Goal: Task Accomplishment & Management: Manage account settings

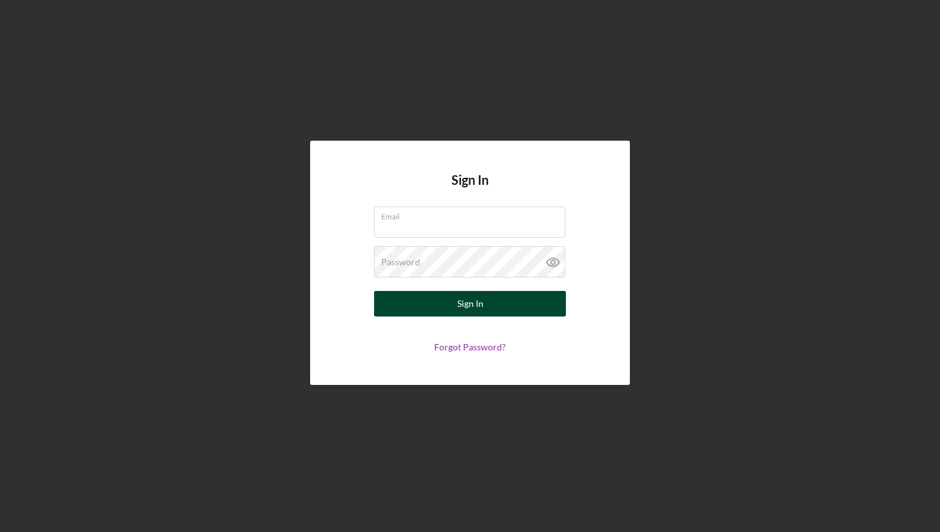
type input "[EMAIL_ADDRESS][DOMAIN_NAME]"
click at [499, 307] on button "Sign In" at bounding box center [470, 304] width 192 height 26
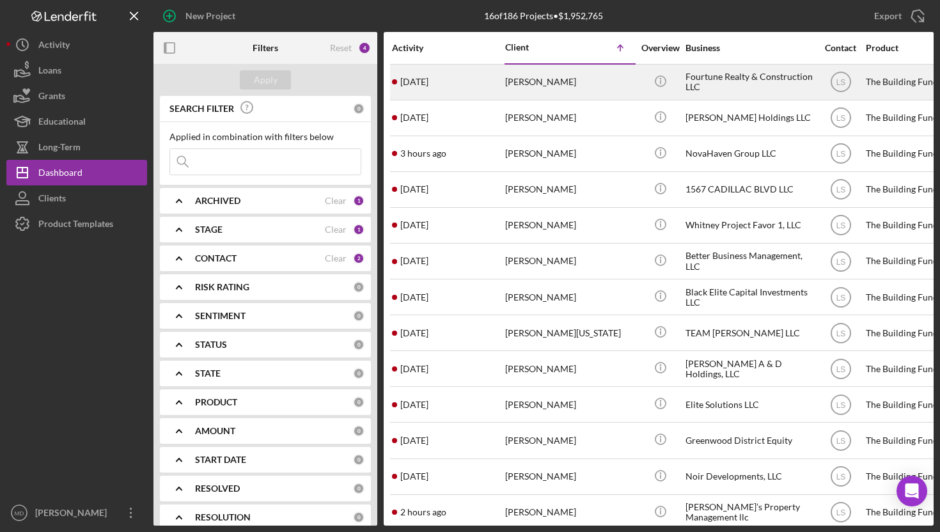
click at [551, 82] on div "[PERSON_NAME]" at bounding box center [569, 82] width 128 height 34
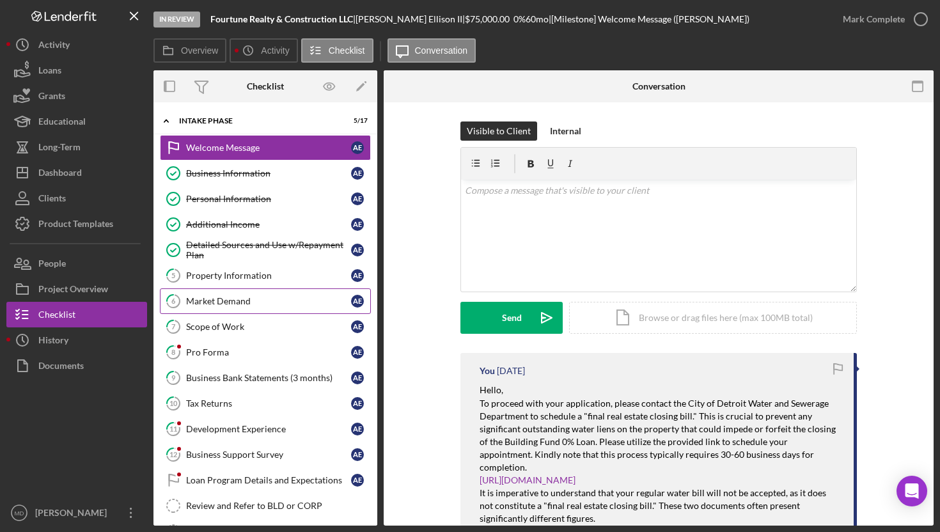
click at [258, 298] on div "Market Demand" at bounding box center [268, 301] width 165 height 10
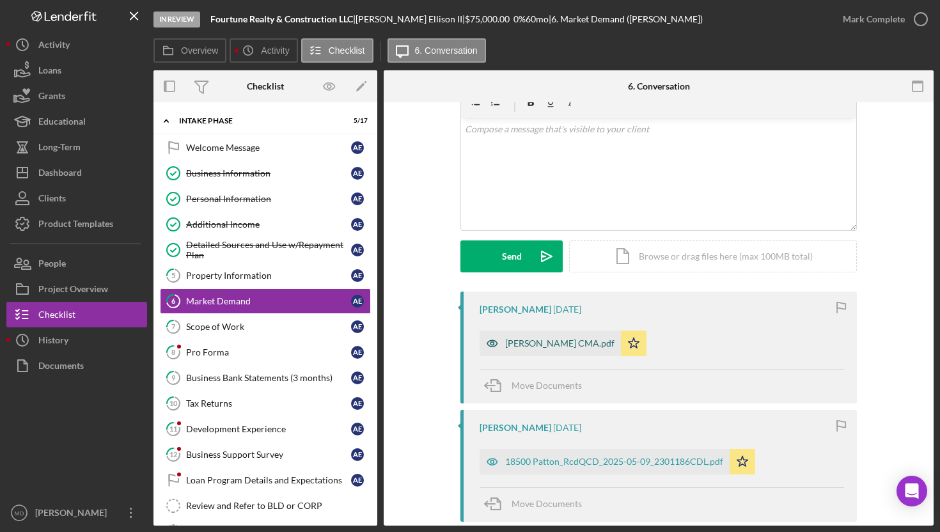
scroll to position [64, 0]
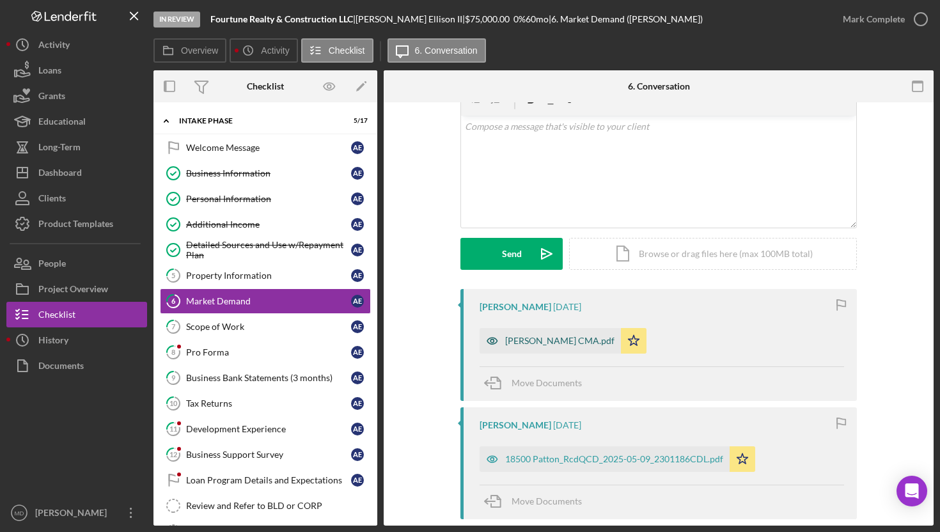
click at [558, 343] on div "[PERSON_NAME] CMA.pdf" at bounding box center [559, 341] width 109 height 10
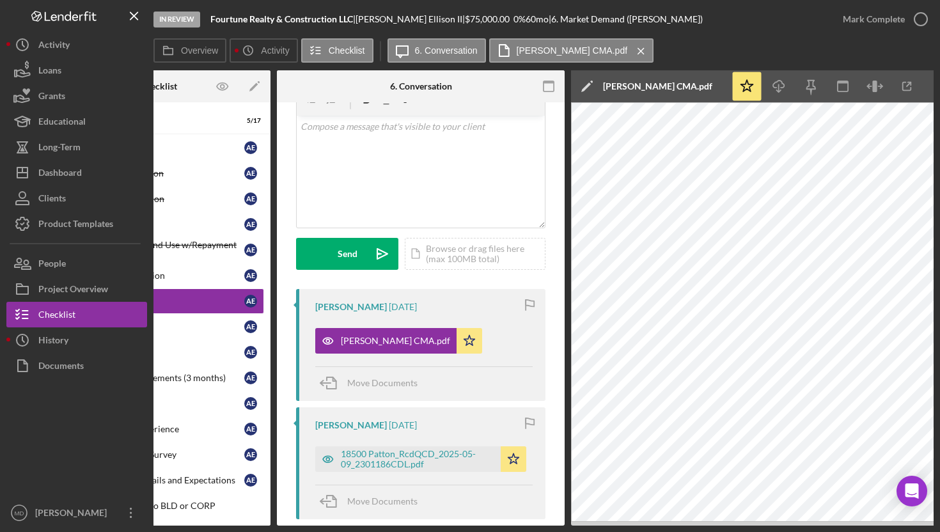
scroll to position [0, 128]
